Goal: Communication & Community: Answer question/provide support

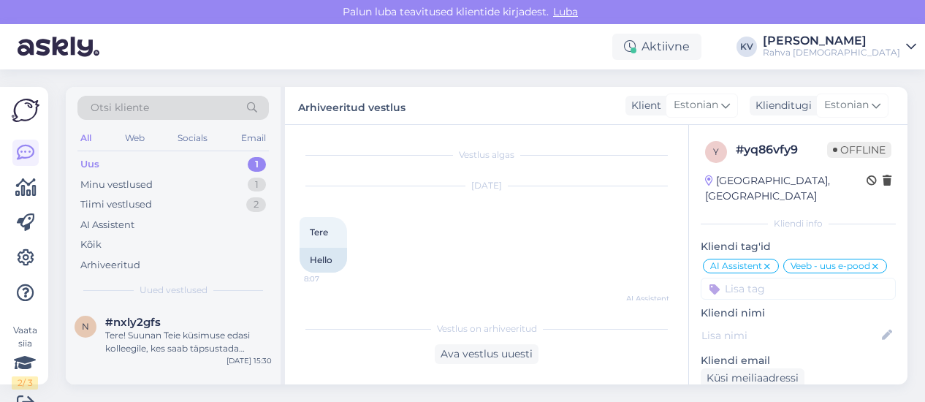
scroll to position [704, 0]
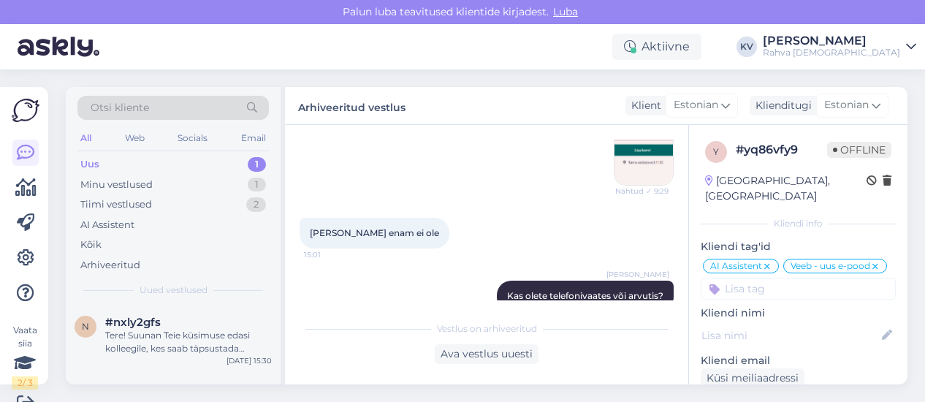
click at [169, 159] on div "Uus 1" at bounding box center [172, 164] width 191 height 20
click at [186, 333] on div "Tere! Suunan Teie küsimuse edasi kolleegile, kes saab täpsustada akrüülist ripp…" at bounding box center [188, 342] width 167 height 26
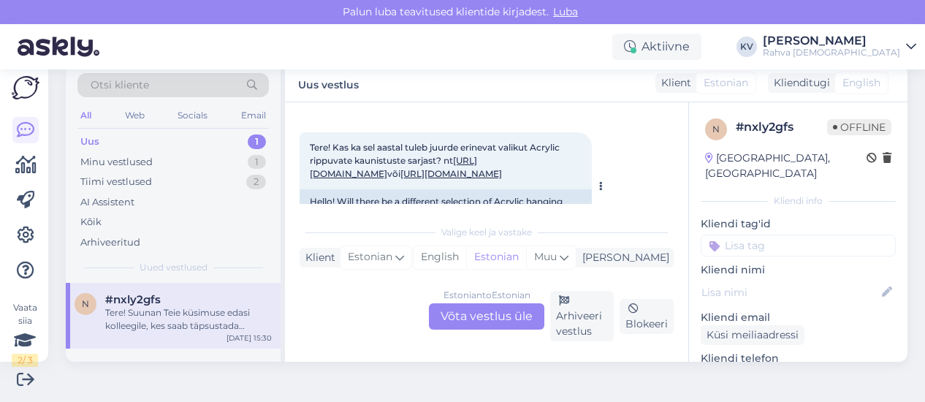
scroll to position [41, 0]
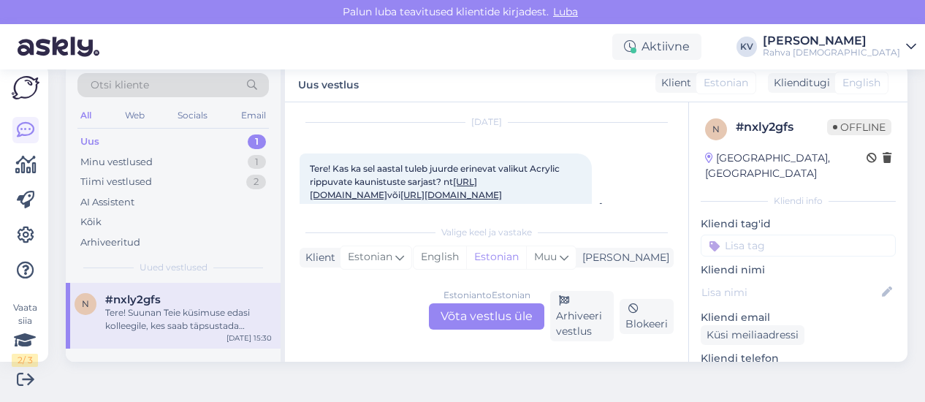
click at [477, 194] on link "[URL][DOMAIN_NAME]" at bounding box center [393, 188] width 167 height 24
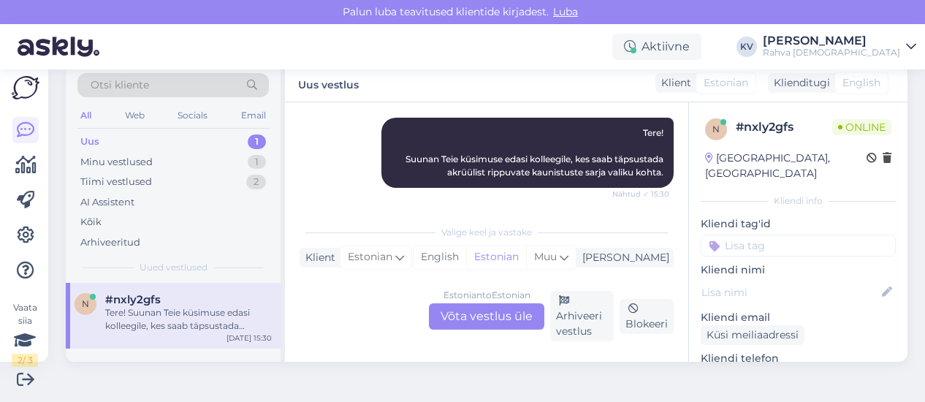
click at [507, 324] on div "Estonian to Estonian Võta vestlus üle" at bounding box center [486, 316] width 115 height 26
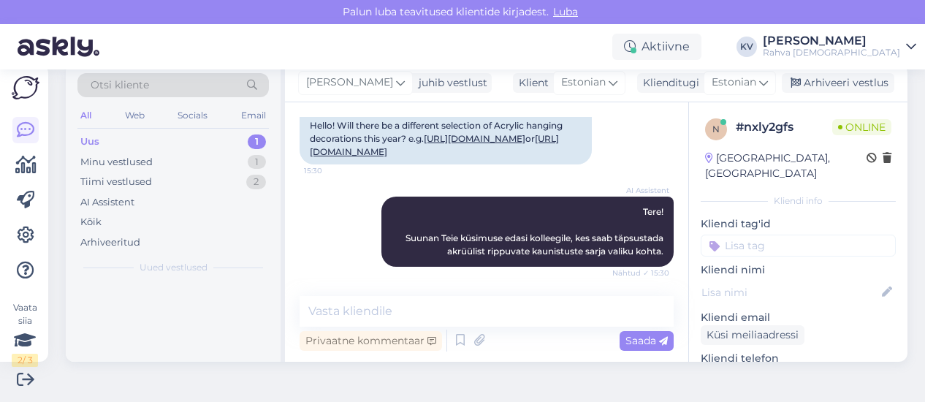
scroll to position [269, 0]
click at [449, 306] on textarea at bounding box center [487, 311] width 374 height 31
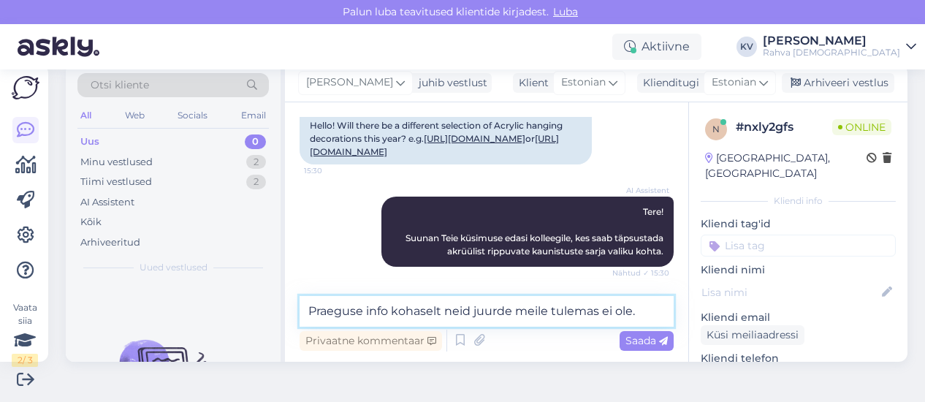
type textarea "Praeguse info kohaselt neid juurde meile tulemas ei ole."
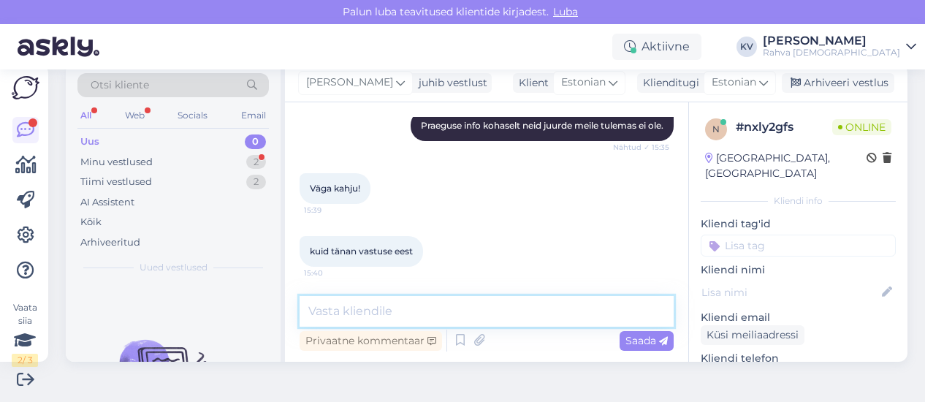
scroll to position [457, 0]
click at [408, 302] on textarea at bounding box center [487, 311] width 374 height 31
type textarea "Palun. Kaunist päeva jätku!"
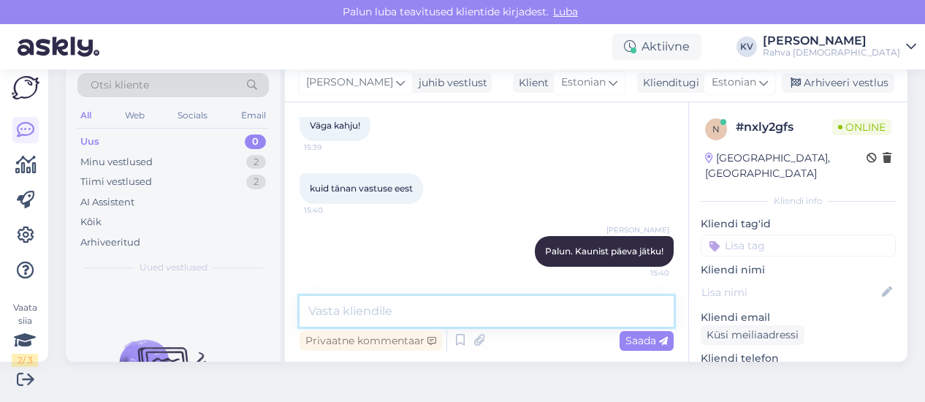
scroll to position [520, 0]
click at [801, 235] on input at bounding box center [798, 246] width 195 height 22
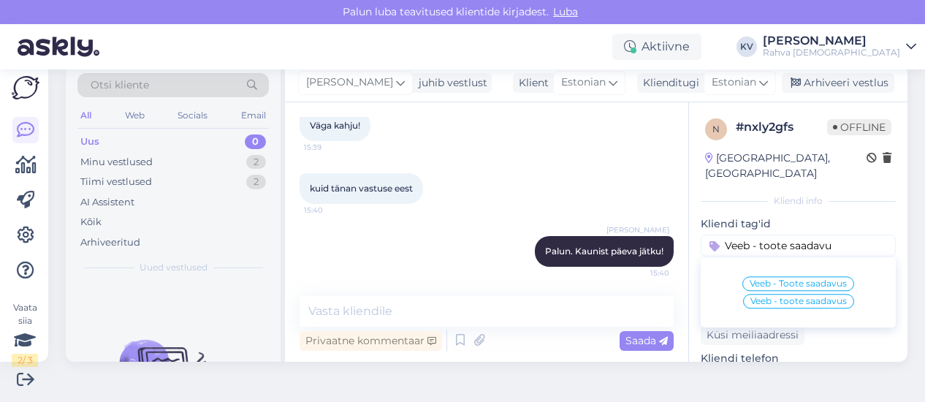
type input "Veeb - toote saadavus"
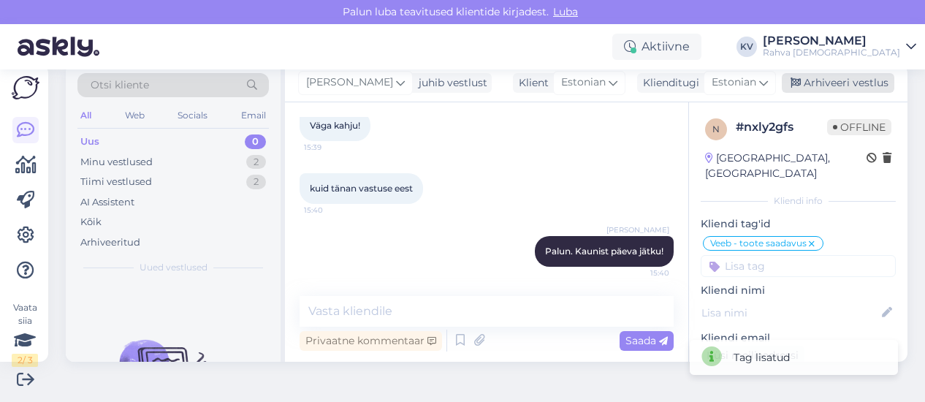
click at [815, 91] on div "Arhiveeri vestlus" at bounding box center [838, 83] width 113 height 20
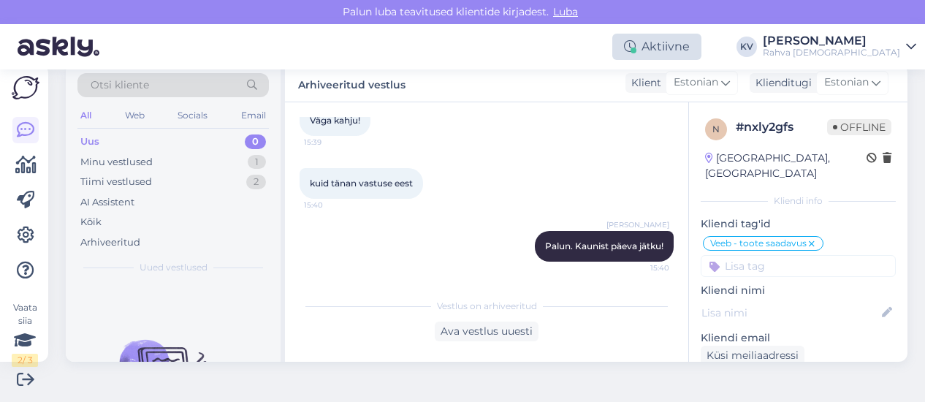
click at [701, 49] on div "Aktiivne" at bounding box center [656, 47] width 89 height 26
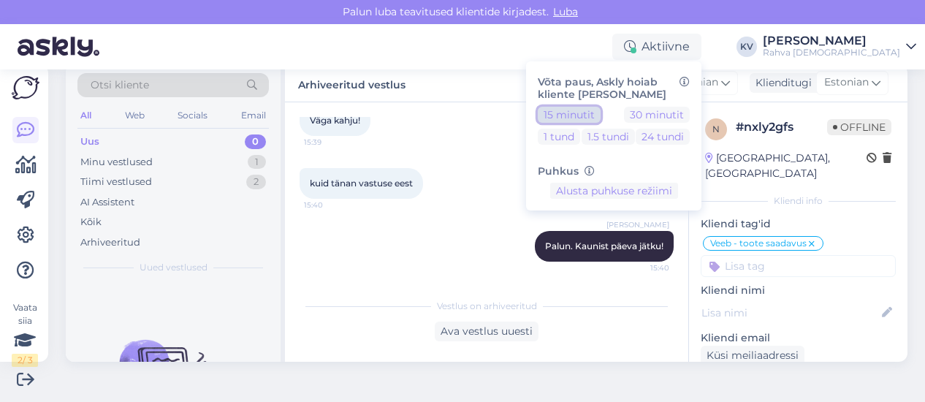
click at [601, 112] on button "15 minutit" at bounding box center [569, 115] width 63 height 16
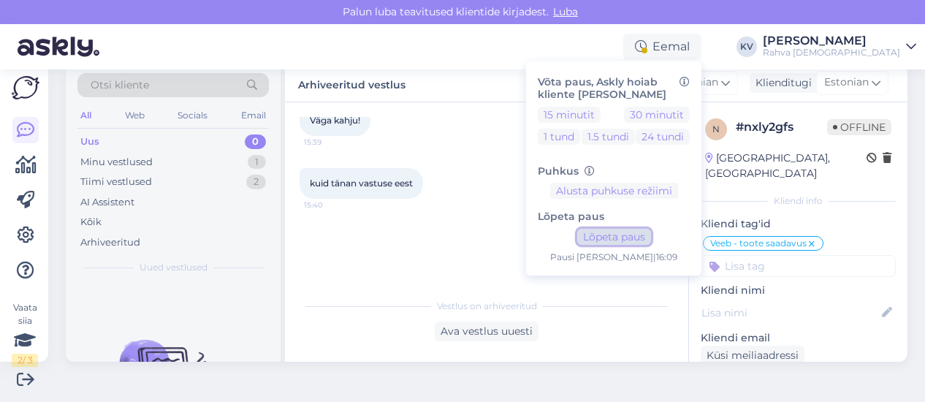
click at [651, 237] on button "Lõpeta paus" at bounding box center [614, 237] width 74 height 16
